Goal: Task Accomplishment & Management: Use online tool/utility

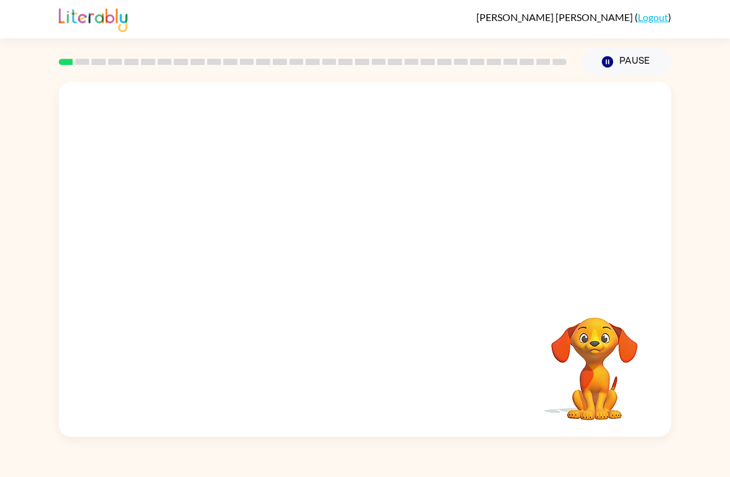
click at [324, 191] on video "Your browser must support playing .mp4 files to use Literably. Please try using…" at bounding box center [365, 187] width 612 height 210
click at [368, 272] on div at bounding box center [364, 265] width 79 height 45
click at [376, 259] on div at bounding box center [364, 265] width 79 height 45
click at [376, 256] on div at bounding box center [364, 265] width 79 height 45
click at [378, 257] on div at bounding box center [364, 265] width 79 height 45
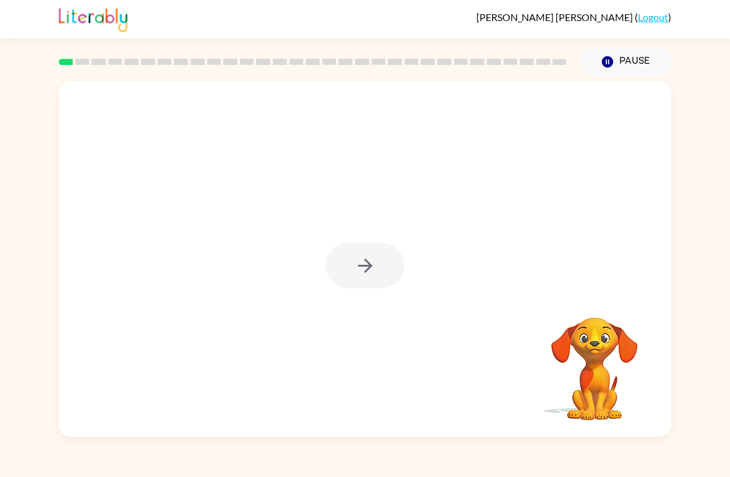
click at [378, 255] on div at bounding box center [364, 265] width 79 height 45
click at [371, 255] on icon "button" at bounding box center [365, 266] width 22 height 22
click at [371, 255] on div at bounding box center [364, 265] width 79 height 45
click at [374, 251] on div at bounding box center [365, 187] width 612 height 210
click at [373, 251] on div at bounding box center [365, 187] width 612 height 210
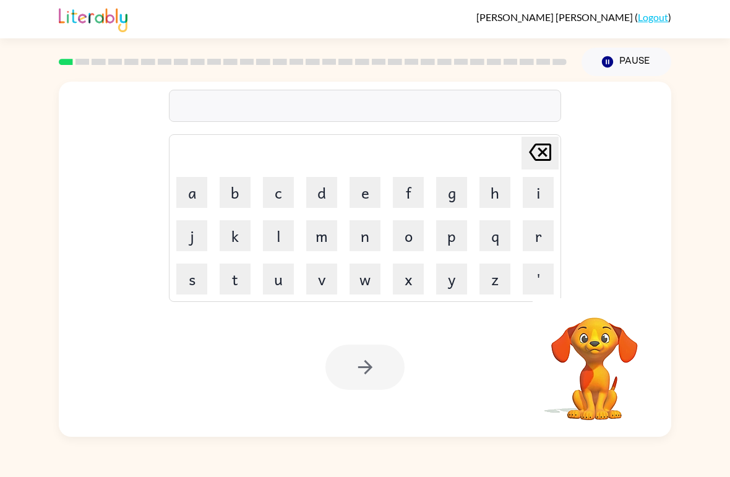
click at [281, 200] on button "c" at bounding box center [278, 192] width 31 height 31
click at [543, 194] on button "i" at bounding box center [538, 192] width 31 height 31
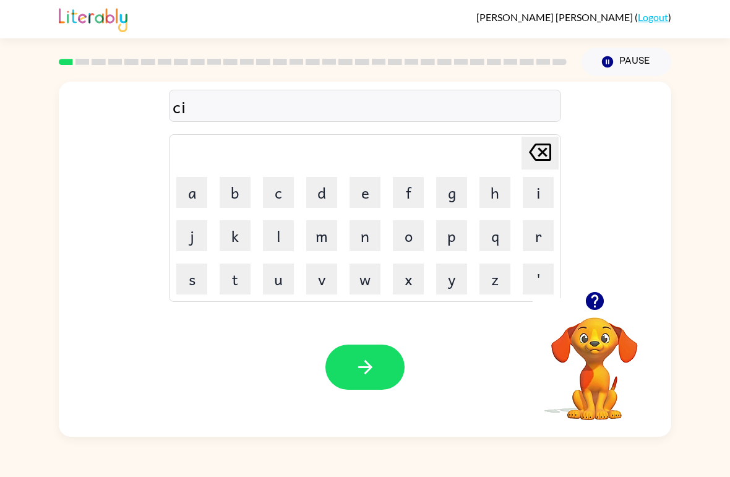
click at [541, 236] on button "r" at bounding box center [538, 235] width 31 height 31
click at [281, 194] on button "c" at bounding box center [278, 192] width 31 height 31
click at [286, 278] on button "u" at bounding box center [278, 279] width 31 height 31
click at [193, 274] on button "s" at bounding box center [191, 279] width 31 height 31
click at [366, 353] on button "button" at bounding box center [364, 367] width 79 height 45
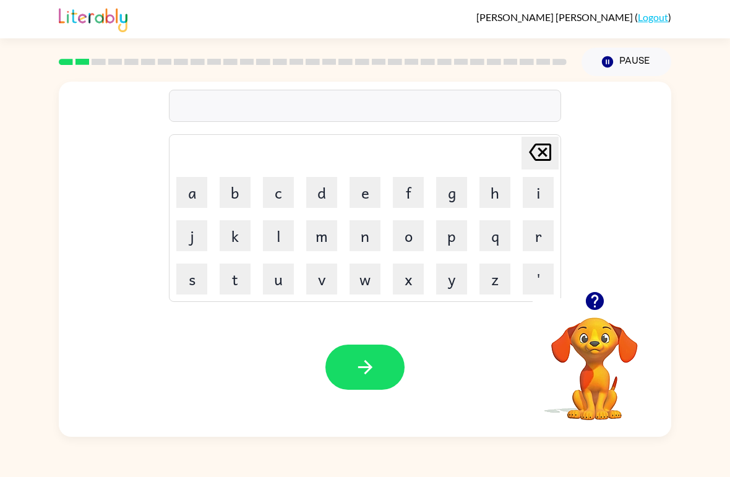
click at [446, 289] on button "y" at bounding box center [451, 279] width 31 height 31
click at [185, 281] on button "s" at bounding box center [191, 279] width 31 height 31
click at [369, 282] on button "w" at bounding box center [365, 279] width 31 height 31
click at [363, 228] on button "n" at bounding box center [365, 235] width 31 height 31
click at [539, 163] on icon "[PERSON_NAME] last character input" at bounding box center [540, 152] width 30 height 30
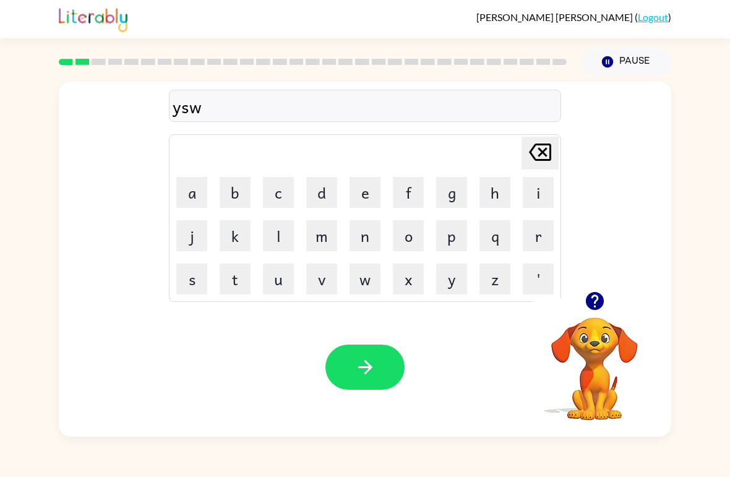
click at [539, 163] on icon "[PERSON_NAME] last character input" at bounding box center [540, 152] width 30 height 30
click at [543, 155] on icon at bounding box center [540, 152] width 22 height 17
click at [543, 154] on icon at bounding box center [540, 152] width 22 height 17
click at [455, 267] on button "y" at bounding box center [451, 279] width 31 height 31
click at [184, 276] on button "s" at bounding box center [191, 279] width 31 height 31
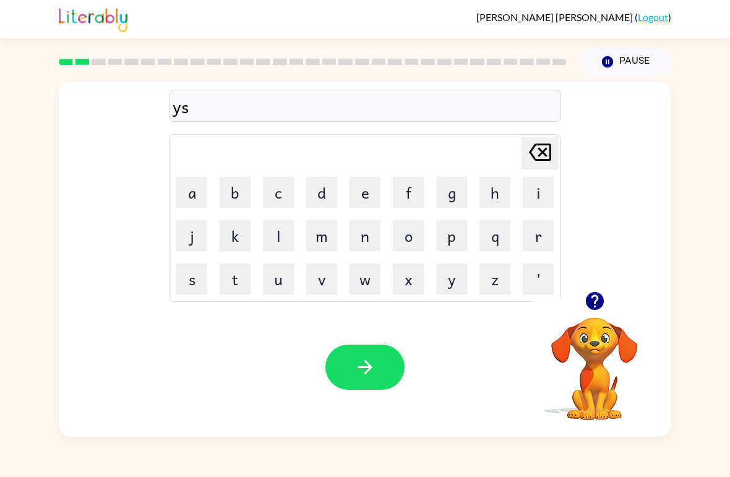
click at [548, 152] on icon "[PERSON_NAME] last character input" at bounding box center [540, 152] width 30 height 30
click at [193, 199] on button "a" at bounding box center [191, 192] width 31 height 31
click at [332, 239] on button "m" at bounding box center [321, 235] width 31 height 31
click at [551, 145] on icon "[PERSON_NAME] last character input" at bounding box center [540, 152] width 30 height 30
click at [367, 282] on button "w" at bounding box center [365, 279] width 31 height 31
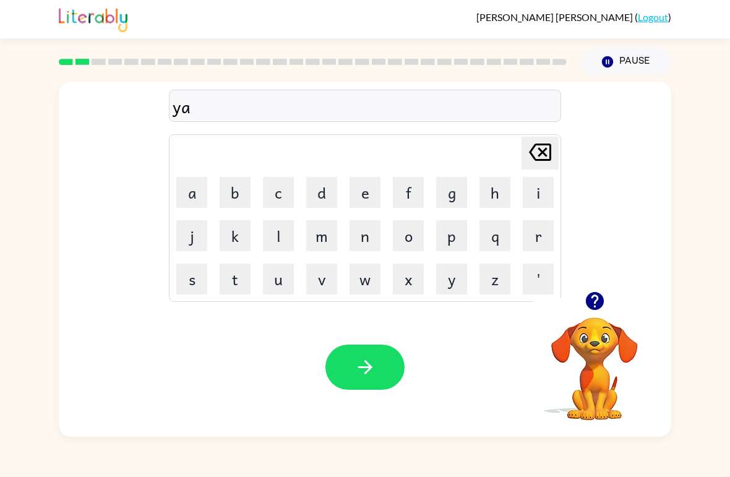
click at [367, 282] on button "w" at bounding box center [365, 279] width 31 height 31
click at [554, 143] on icon "[PERSON_NAME] last character input" at bounding box center [540, 152] width 30 height 30
click at [370, 237] on button "n" at bounding box center [365, 235] width 31 height 31
click at [358, 359] on icon "button" at bounding box center [365, 367] width 22 height 22
click at [369, 265] on button "w" at bounding box center [365, 279] width 31 height 31
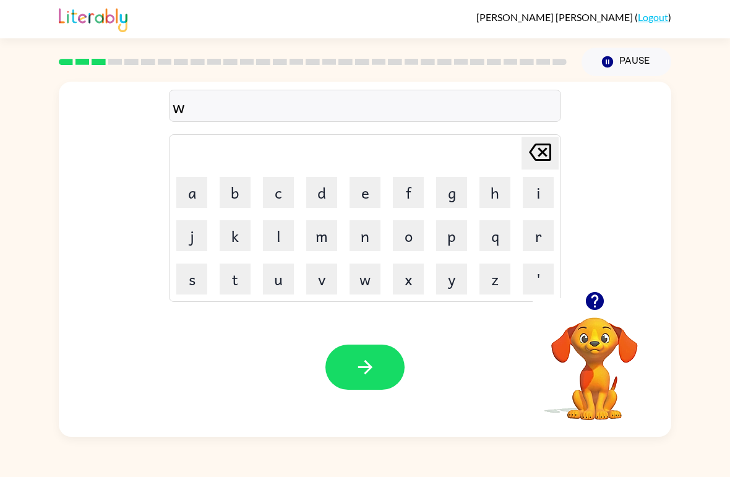
click at [525, 195] on button "i" at bounding box center [538, 192] width 31 height 31
click at [283, 230] on button "l" at bounding box center [278, 235] width 31 height 31
click at [322, 186] on button "d" at bounding box center [321, 192] width 31 height 31
click at [408, 204] on button "f" at bounding box center [408, 192] width 31 height 31
click at [537, 187] on button "i" at bounding box center [538, 192] width 31 height 31
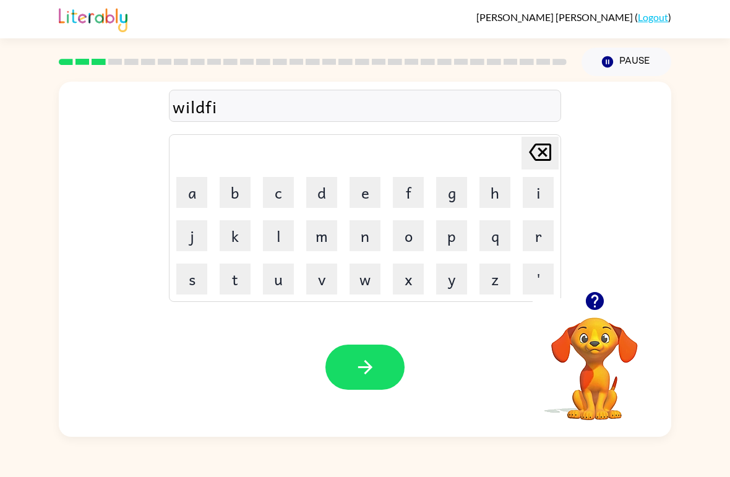
click at [526, 236] on button "r" at bounding box center [538, 235] width 31 height 31
click at [358, 194] on button "e" at bounding box center [365, 192] width 31 height 31
click at [364, 367] on icon "button" at bounding box center [365, 367] width 22 height 22
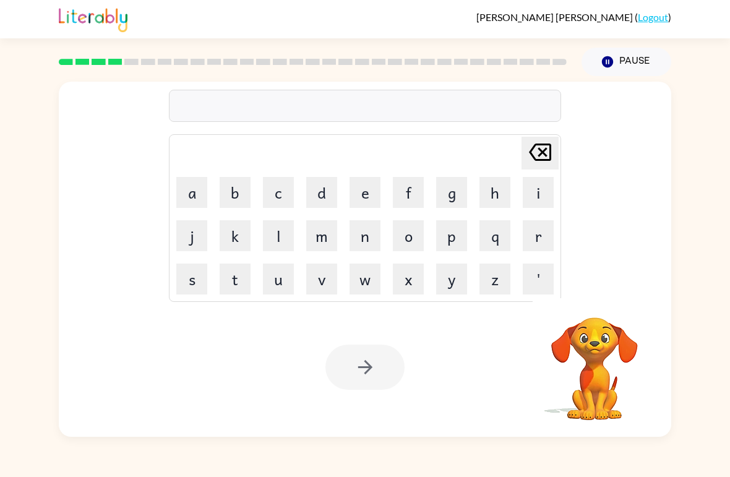
click at [197, 278] on button "s" at bounding box center [191, 279] width 31 height 31
click at [235, 273] on button "t" at bounding box center [235, 279] width 31 height 31
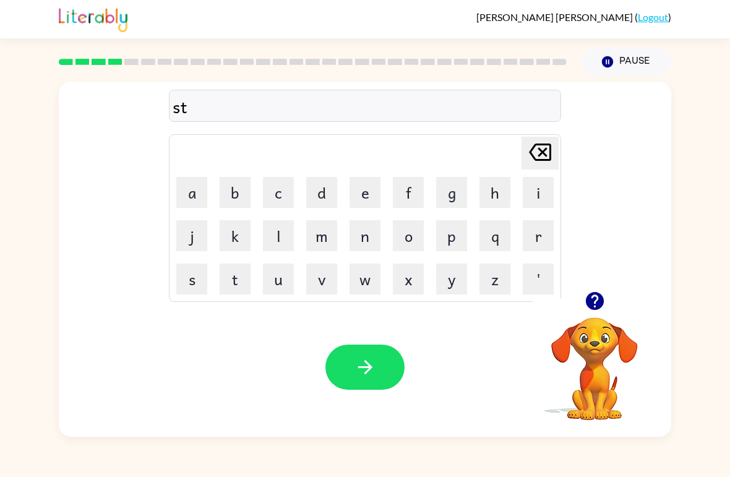
click at [530, 238] on button "r" at bounding box center [538, 235] width 31 height 31
click at [280, 280] on button "u" at bounding box center [278, 279] width 31 height 31
click at [278, 195] on button "c" at bounding box center [278, 192] width 31 height 31
click at [239, 238] on button "k" at bounding box center [235, 235] width 31 height 31
click at [355, 354] on button "button" at bounding box center [364, 367] width 79 height 45
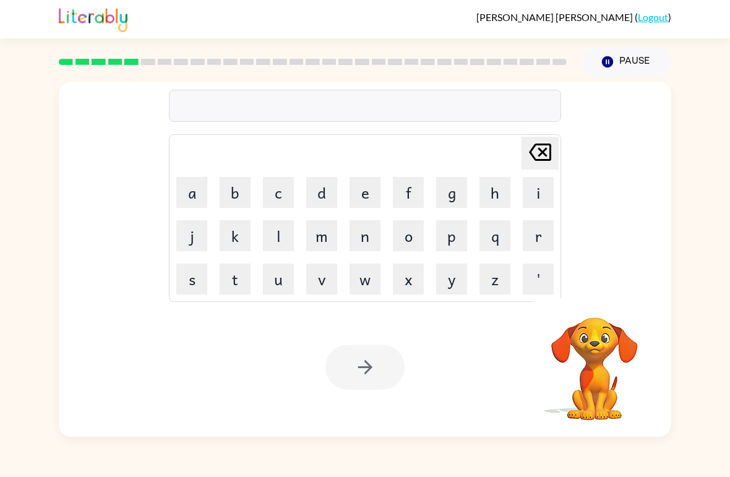
click at [280, 189] on button "c" at bounding box center [278, 192] width 31 height 31
click at [414, 233] on button "o" at bounding box center [408, 235] width 31 height 31
click at [283, 281] on button "u" at bounding box center [278, 279] width 31 height 31
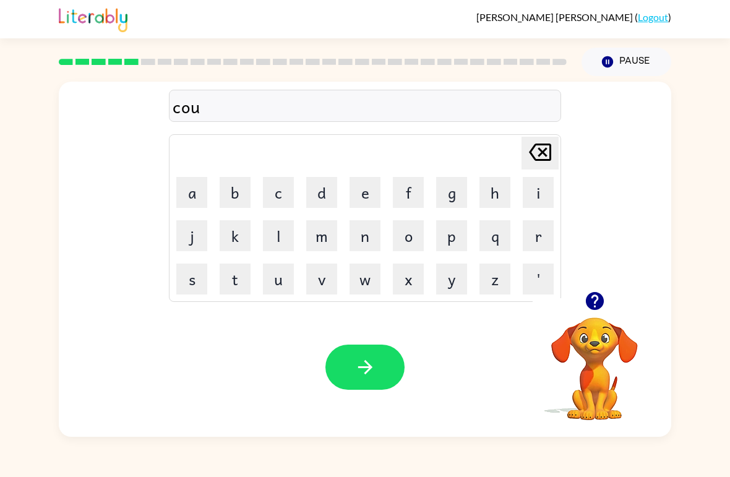
click at [232, 278] on button "t" at bounding box center [235, 279] width 31 height 31
click at [536, 168] on div "[PERSON_NAME] last character input" at bounding box center [540, 153] width 30 height 32
click at [549, 235] on button "r" at bounding box center [538, 235] width 31 height 31
click at [191, 194] on button "a" at bounding box center [191, 192] width 31 height 31
click at [460, 194] on button "g" at bounding box center [451, 192] width 31 height 31
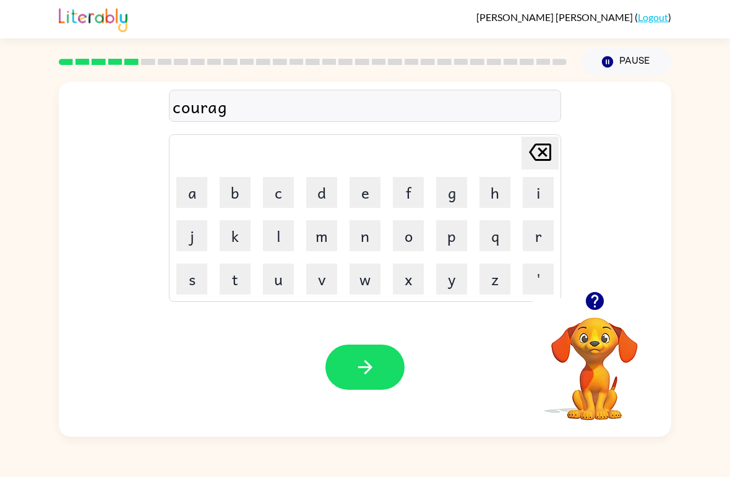
click at [379, 191] on button "e" at bounding box center [365, 192] width 31 height 31
click at [408, 240] on button "o" at bounding box center [408, 235] width 31 height 31
click at [272, 273] on button "u" at bounding box center [278, 279] width 31 height 31
click at [189, 277] on button "s" at bounding box center [191, 279] width 31 height 31
click at [356, 191] on button "e" at bounding box center [365, 192] width 31 height 31
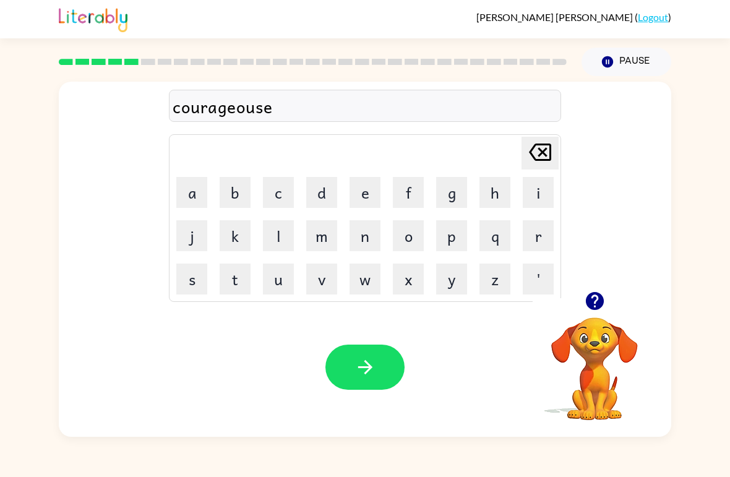
click at [600, 302] on icon "button" at bounding box center [594, 301] width 18 height 18
click at [540, 151] on icon at bounding box center [540, 152] width 22 height 17
click at [533, 148] on icon at bounding box center [540, 152] width 22 height 17
click at [542, 144] on icon at bounding box center [540, 152] width 22 height 17
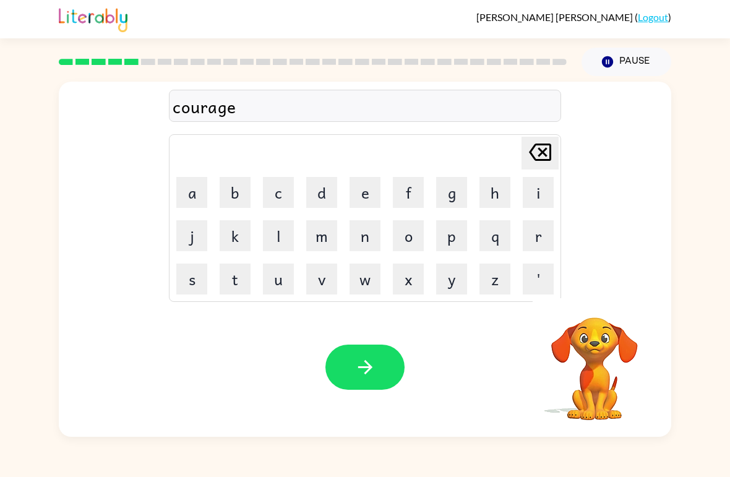
click at [547, 141] on icon "[PERSON_NAME] last character input" at bounding box center [540, 152] width 30 height 30
click at [367, 192] on button "e" at bounding box center [365, 192] width 31 height 31
click at [413, 245] on button "o" at bounding box center [408, 235] width 31 height 31
click at [278, 274] on button "u" at bounding box center [278, 279] width 31 height 31
click at [536, 148] on icon "[PERSON_NAME] last character input" at bounding box center [540, 152] width 30 height 30
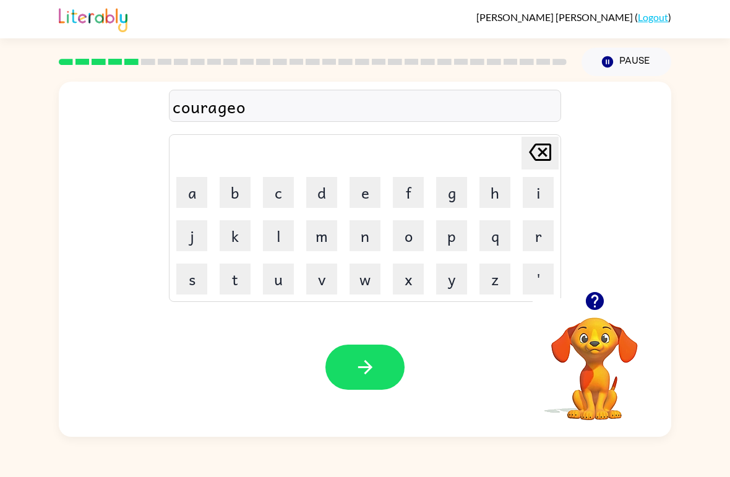
click at [195, 275] on button "s" at bounding box center [191, 279] width 31 height 31
click at [371, 191] on button "e" at bounding box center [365, 192] width 31 height 31
click at [535, 148] on icon "[PERSON_NAME] last character input" at bounding box center [540, 152] width 30 height 30
click at [538, 142] on icon "[PERSON_NAME] last character input" at bounding box center [540, 152] width 30 height 30
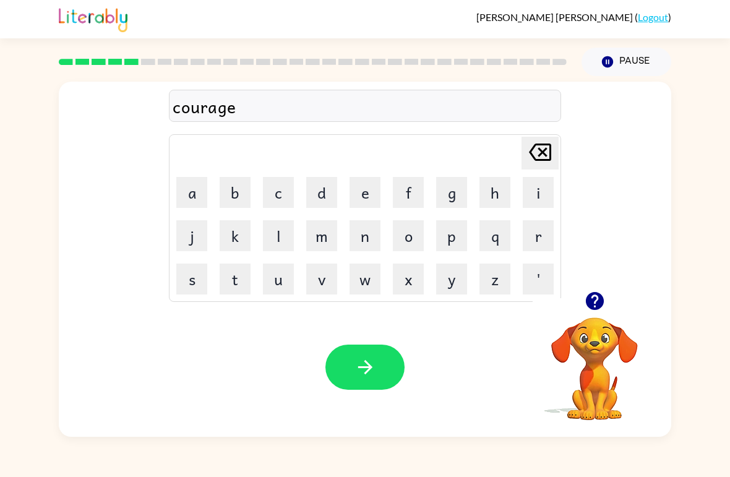
click at [418, 221] on button "o" at bounding box center [408, 235] width 31 height 31
click at [293, 283] on button "u" at bounding box center [278, 279] width 31 height 31
click at [199, 277] on button "s" at bounding box center [191, 279] width 31 height 31
click at [380, 184] on button "e" at bounding box center [365, 192] width 31 height 31
click at [364, 362] on icon "button" at bounding box center [365, 367] width 22 height 22
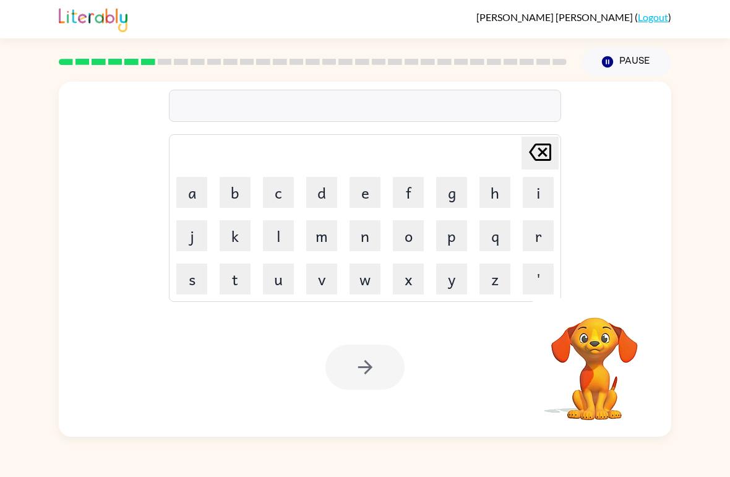
click at [536, 243] on button "r" at bounding box center [538, 235] width 31 height 31
click at [370, 199] on button "e" at bounding box center [365, 192] width 31 height 31
click at [240, 284] on button "t" at bounding box center [235, 279] width 31 height 31
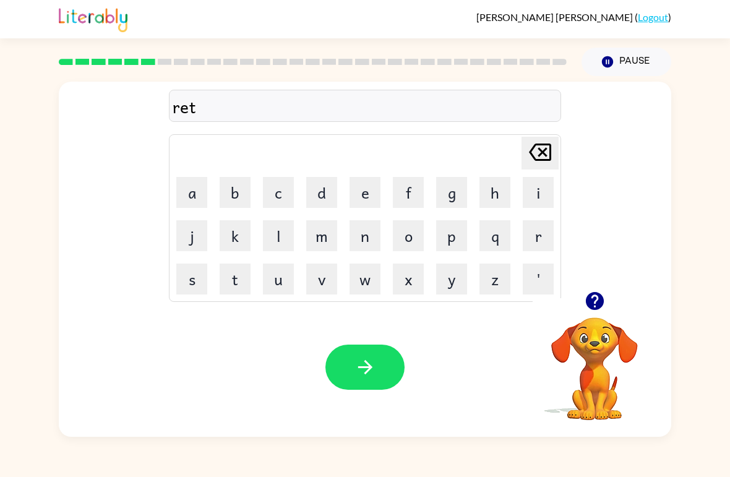
click at [530, 191] on button "i" at bounding box center [538, 192] width 31 height 31
click at [534, 241] on button "r" at bounding box center [538, 235] width 31 height 31
click at [366, 184] on button "e" at bounding box center [365, 192] width 31 height 31
click at [371, 277] on button "w" at bounding box center [365, 279] width 31 height 31
click at [536, 146] on icon at bounding box center [540, 152] width 22 height 17
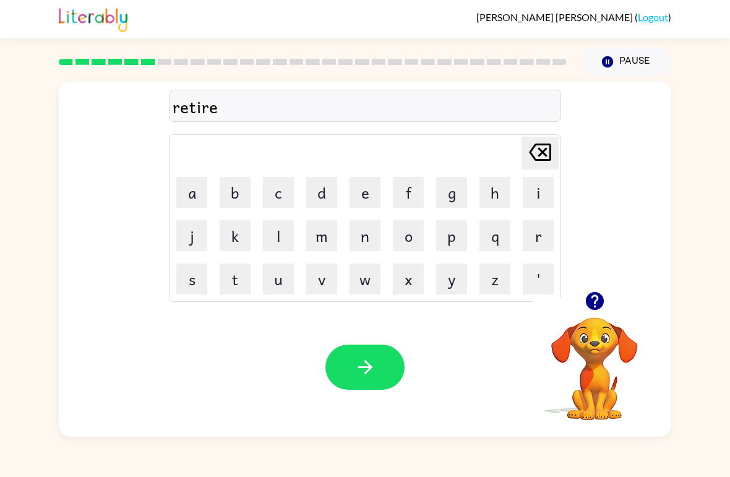
click at [323, 244] on button "m" at bounding box center [321, 235] width 31 height 31
click at [374, 185] on button "e" at bounding box center [365, 192] width 31 height 31
click at [363, 231] on button "n" at bounding box center [365, 235] width 31 height 31
click at [231, 273] on button "t" at bounding box center [235, 279] width 31 height 31
click at [350, 372] on button "button" at bounding box center [364, 367] width 79 height 45
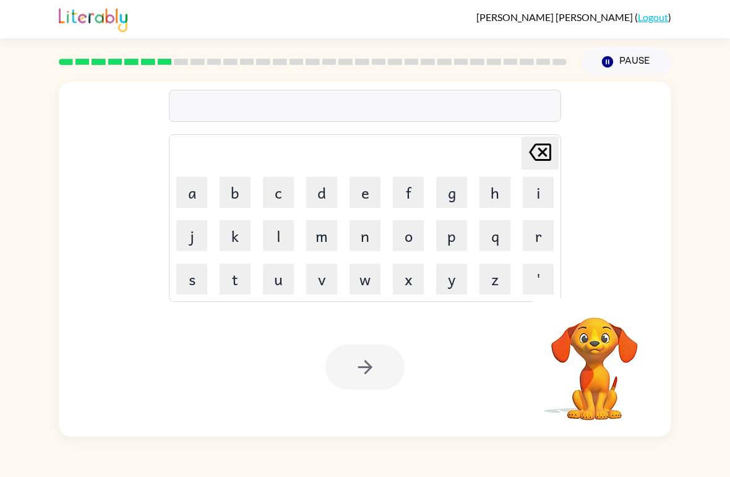
click at [247, 273] on button "t" at bounding box center [235, 279] width 31 height 31
click at [539, 197] on button "i" at bounding box center [538, 192] width 31 height 31
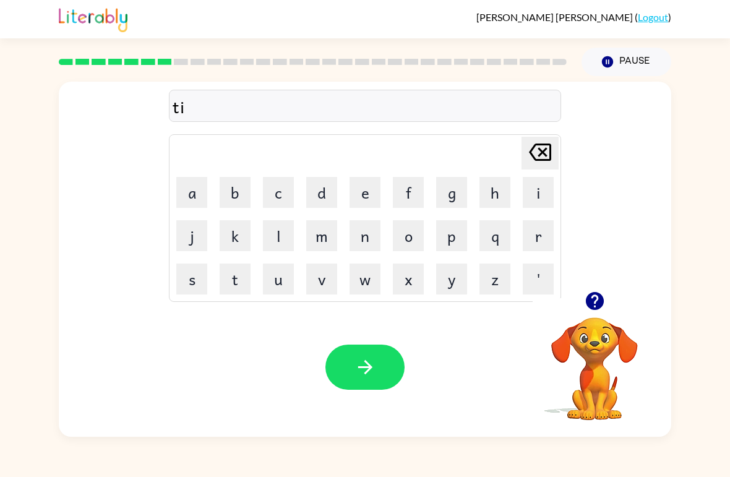
click at [240, 226] on button "k" at bounding box center [235, 235] width 31 height 31
click at [543, 150] on icon "[PERSON_NAME] last character input" at bounding box center [540, 152] width 30 height 30
click at [273, 194] on button "c" at bounding box center [278, 192] width 31 height 31
click at [240, 229] on button "k" at bounding box center [235, 235] width 31 height 31
click at [271, 238] on button "l" at bounding box center [278, 235] width 31 height 31
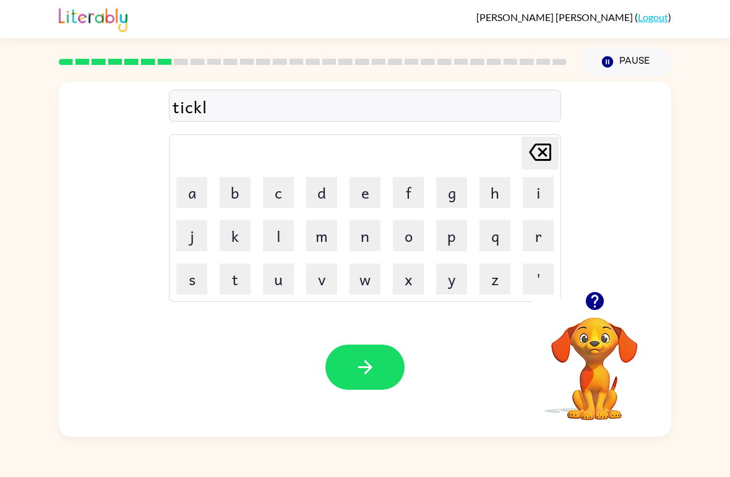
click at [365, 183] on button "e" at bounding box center [365, 192] width 31 height 31
click at [380, 362] on button "button" at bounding box center [364, 367] width 79 height 45
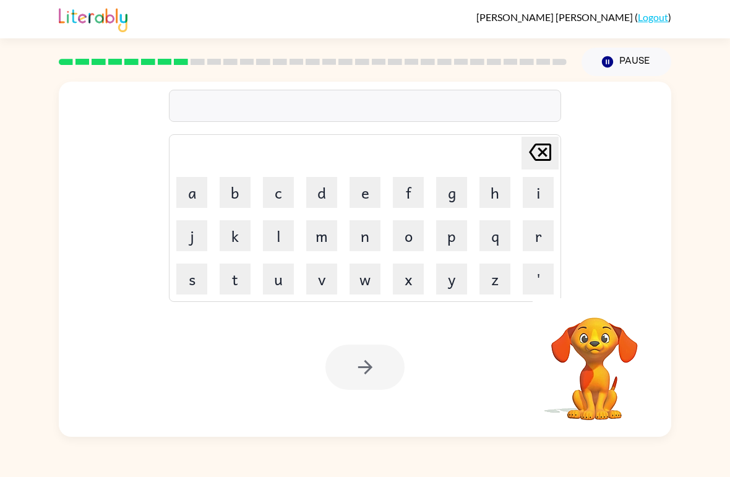
click at [193, 273] on button "s" at bounding box center [191, 279] width 31 height 31
click at [449, 237] on button "p" at bounding box center [451, 235] width 31 height 31
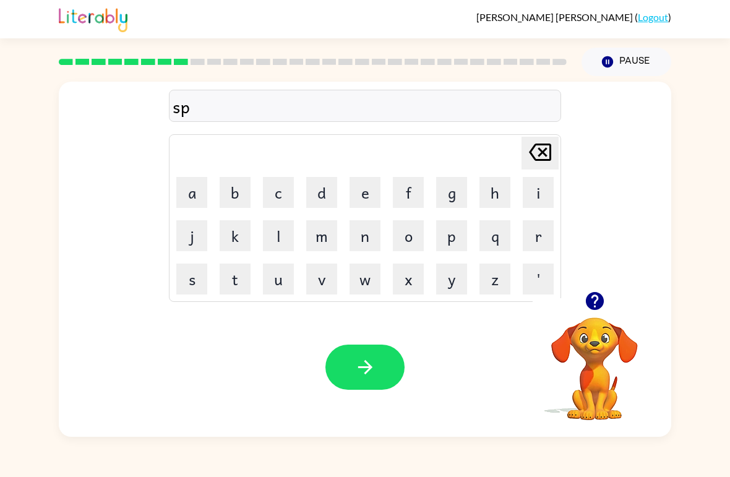
click at [367, 188] on button "e" at bounding box center [365, 192] width 31 height 31
click at [280, 188] on button "c" at bounding box center [278, 192] width 31 height 31
click at [238, 278] on button "t" at bounding box center [235, 279] width 31 height 31
click at [532, 188] on button "i" at bounding box center [538, 192] width 31 height 31
click at [280, 194] on button "c" at bounding box center [278, 192] width 31 height 31
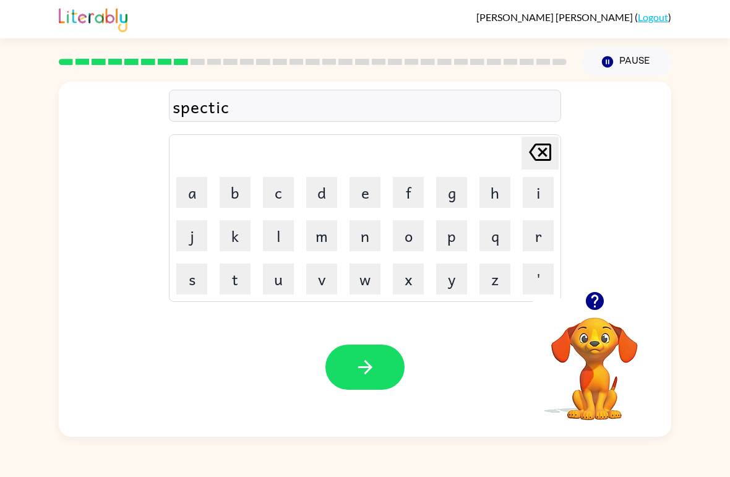
click at [195, 277] on button "s" at bounding box center [191, 279] width 31 height 31
click at [269, 239] on button "l" at bounding box center [278, 235] width 31 height 31
click at [536, 156] on icon "[PERSON_NAME] last character input" at bounding box center [540, 152] width 30 height 30
click at [536, 155] on icon "[PERSON_NAME] last character input" at bounding box center [540, 152] width 30 height 30
click at [199, 187] on button "a" at bounding box center [191, 192] width 31 height 31
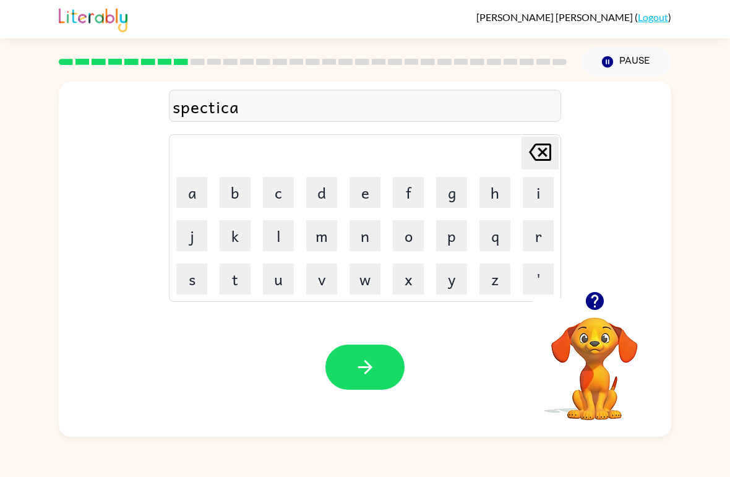
click at [285, 242] on button "l" at bounding box center [278, 235] width 31 height 31
click at [375, 346] on button "button" at bounding box center [364, 367] width 79 height 45
click at [549, 231] on button "r" at bounding box center [538, 235] width 31 height 31
click at [379, 191] on button "e" at bounding box center [365, 192] width 31 height 31
click at [421, 178] on button "f" at bounding box center [408, 192] width 31 height 31
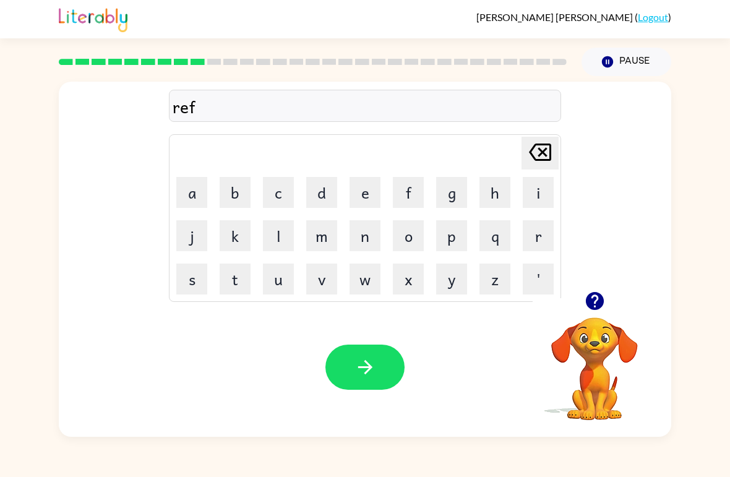
click at [416, 238] on button "o" at bounding box center [408, 235] width 31 height 31
click at [541, 239] on button "r" at bounding box center [538, 235] width 31 height 31
click at [361, 197] on button "e" at bounding box center [365, 192] width 31 height 31
click at [205, 283] on button "s" at bounding box center [191, 279] width 31 height 31
click at [233, 275] on button "t" at bounding box center [235, 279] width 31 height 31
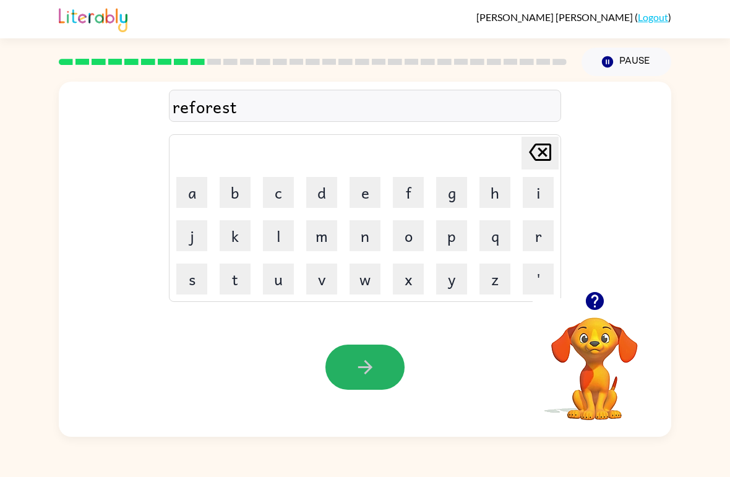
click at [376, 365] on icon "button" at bounding box center [365, 367] width 22 height 22
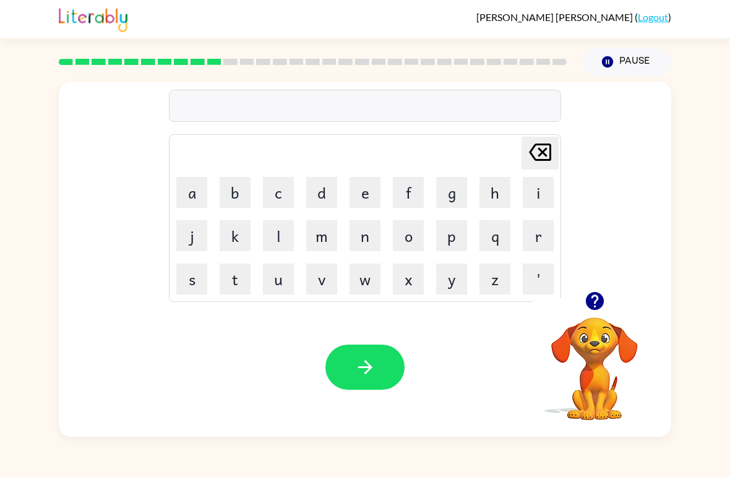
click at [439, 233] on button "p" at bounding box center [451, 235] width 31 height 31
click at [540, 241] on button "r" at bounding box center [538, 235] width 31 height 31
click at [366, 189] on button "e" at bounding box center [365, 192] width 31 height 31
click at [503, 199] on button "h" at bounding box center [494, 192] width 31 height 31
click at [374, 195] on button "e" at bounding box center [365, 192] width 31 height 31
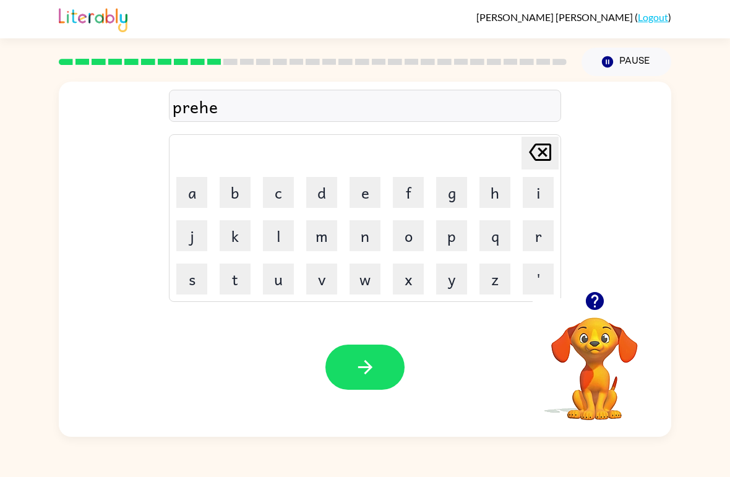
click at [193, 186] on button "a" at bounding box center [191, 192] width 31 height 31
click at [233, 278] on button "t" at bounding box center [235, 279] width 31 height 31
click at [340, 346] on button "button" at bounding box center [364, 367] width 79 height 45
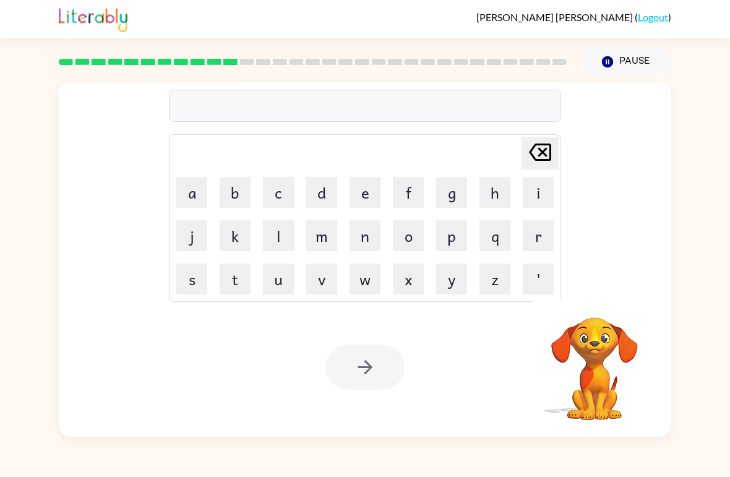
click at [361, 270] on button "w" at bounding box center [365, 279] width 31 height 31
click at [536, 194] on button "i" at bounding box center [538, 192] width 31 height 31
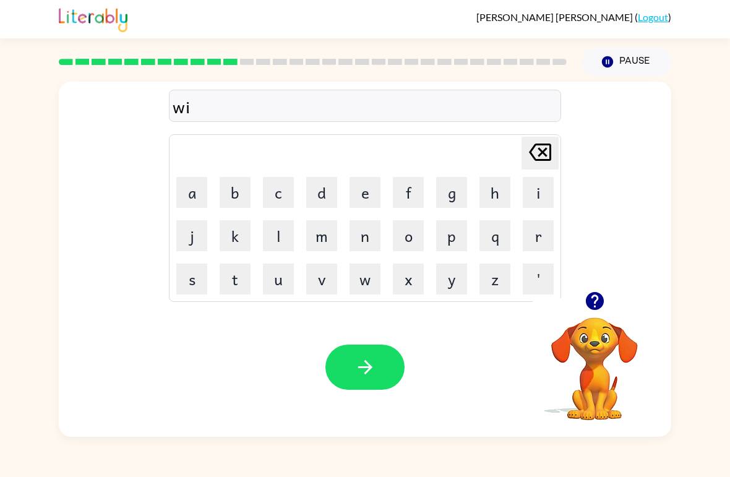
click at [193, 277] on button "s" at bounding box center [191, 279] width 31 height 31
click at [350, 179] on button "e" at bounding box center [365, 192] width 31 height 31
click at [353, 388] on button "button" at bounding box center [364, 367] width 79 height 45
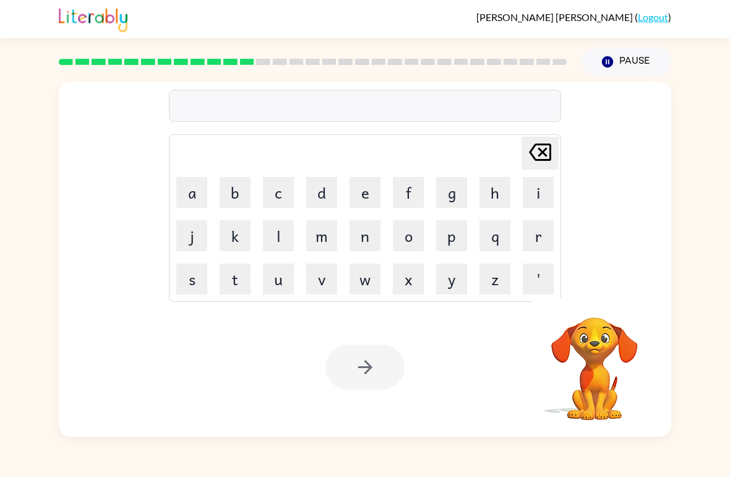
click at [372, 290] on button "w" at bounding box center [365, 279] width 31 height 31
click at [288, 228] on button "l" at bounding box center [278, 235] width 31 height 31
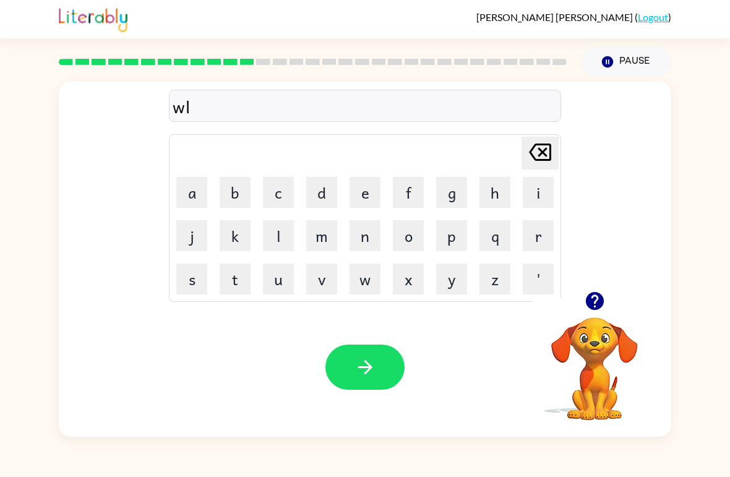
click at [288, 228] on button "l" at bounding box center [278, 235] width 31 height 31
click at [525, 143] on icon "[PERSON_NAME] last character input" at bounding box center [540, 152] width 30 height 30
click at [525, 142] on icon "[PERSON_NAME] last character input" at bounding box center [540, 152] width 30 height 30
click at [361, 186] on button "e" at bounding box center [365, 192] width 31 height 31
click at [275, 233] on button "l" at bounding box center [278, 235] width 31 height 31
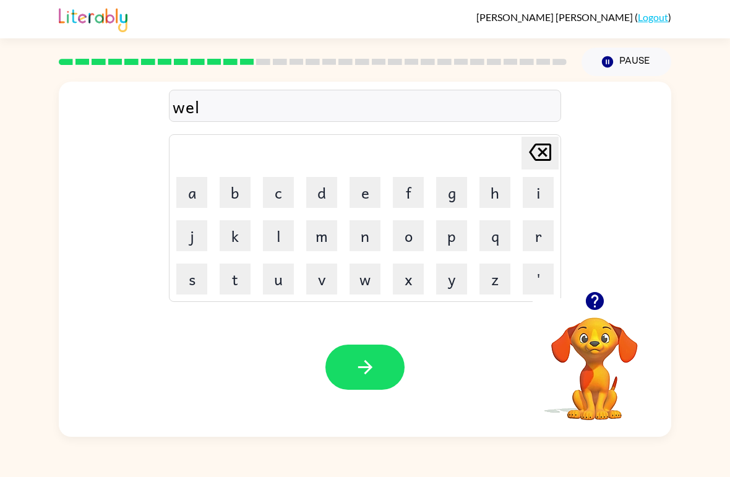
click at [277, 234] on button "l" at bounding box center [278, 235] width 31 height 31
click at [575, 298] on div at bounding box center [595, 301] width 124 height 32
click at [596, 298] on icon "button" at bounding box center [594, 301] width 18 height 18
click at [238, 192] on button "b" at bounding box center [235, 192] width 31 height 31
click at [419, 239] on button "o" at bounding box center [408, 235] width 31 height 31
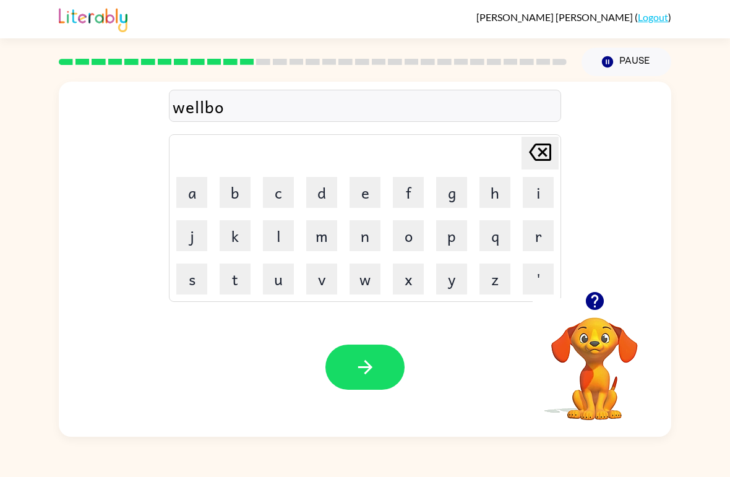
click at [374, 239] on button "n" at bounding box center [365, 235] width 31 height 31
click at [360, 186] on button "e" at bounding box center [365, 192] width 31 height 31
click at [357, 363] on icon "button" at bounding box center [365, 367] width 22 height 22
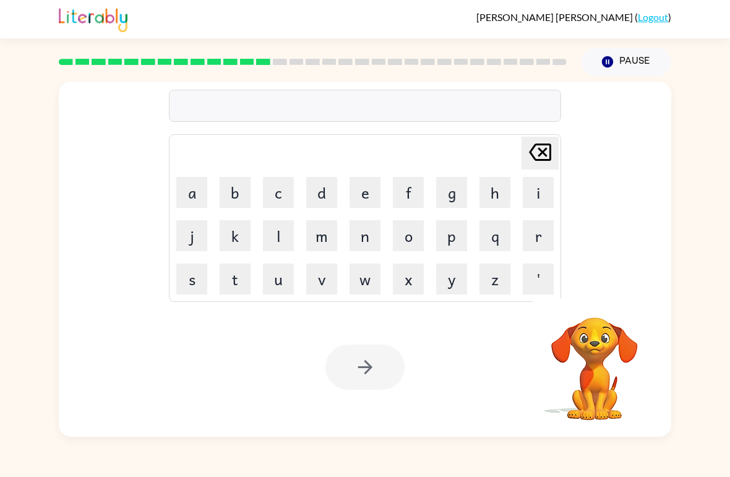
click at [610, 70] on button "Pause Pause" at bounding box center [627, 62] width 90 height 28
